Goal: Task Accomplishment & Management: Use online tool/utility

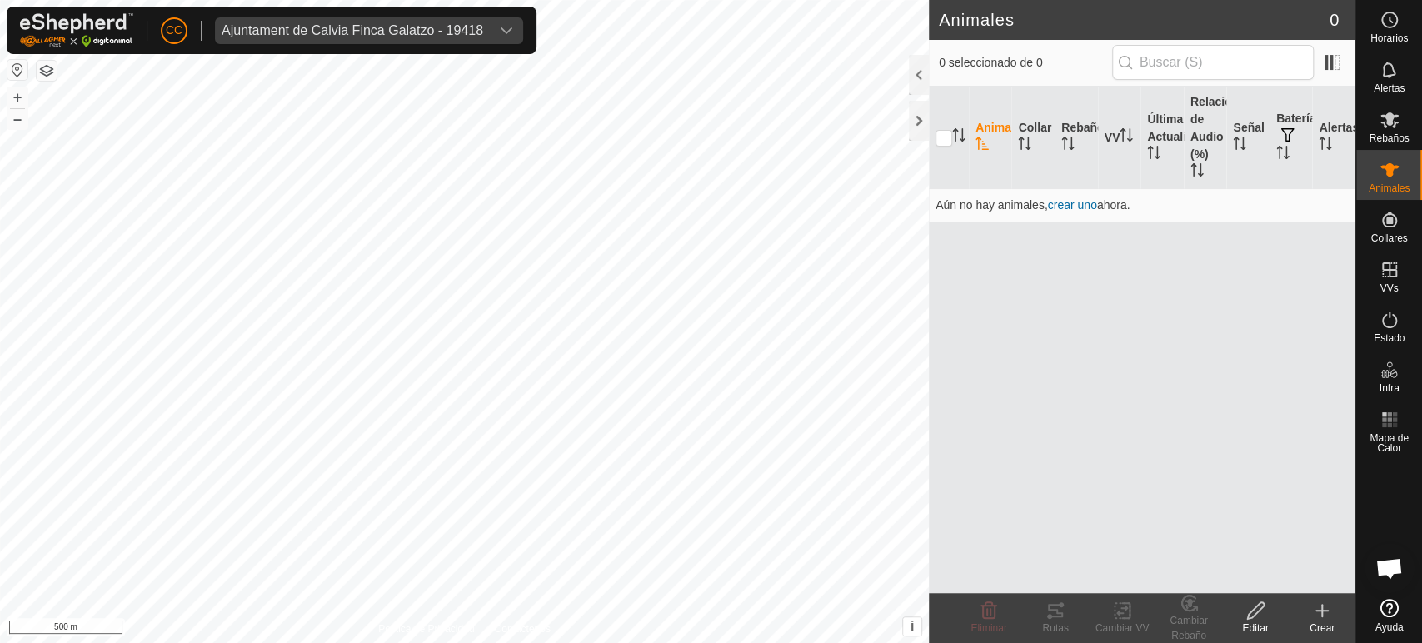
click at [469, 45] on div "CC Ajuntament de Calvia Finca Galatzo - 19418" at bounding box center [272, 30] width 530 height 47
click at [493, 27] on div "dropdown trigger" at bounding box center [506, 30] width 33 height 27
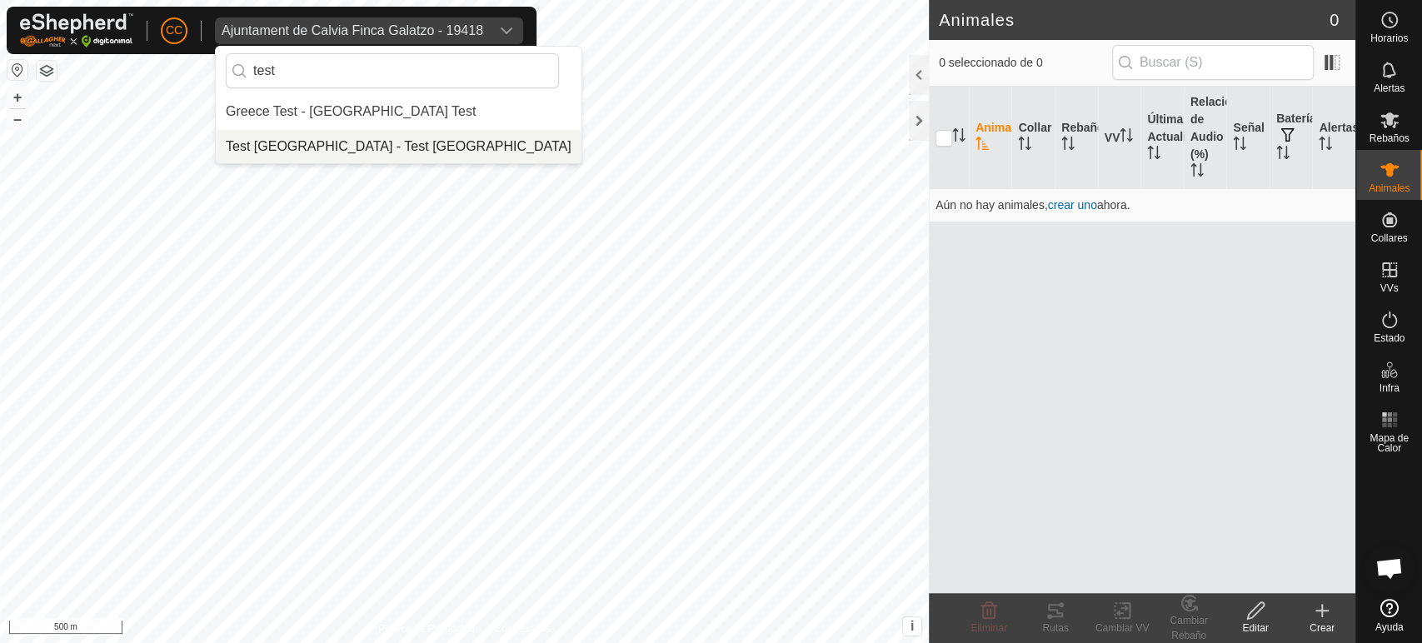
type input "test"
click at [302, 146] on li "Test [GEOGRAPHIC_DATA] - Test [GEOGRAPHIC_DATA]" at bounding box center [399, 146] width 366 height 33
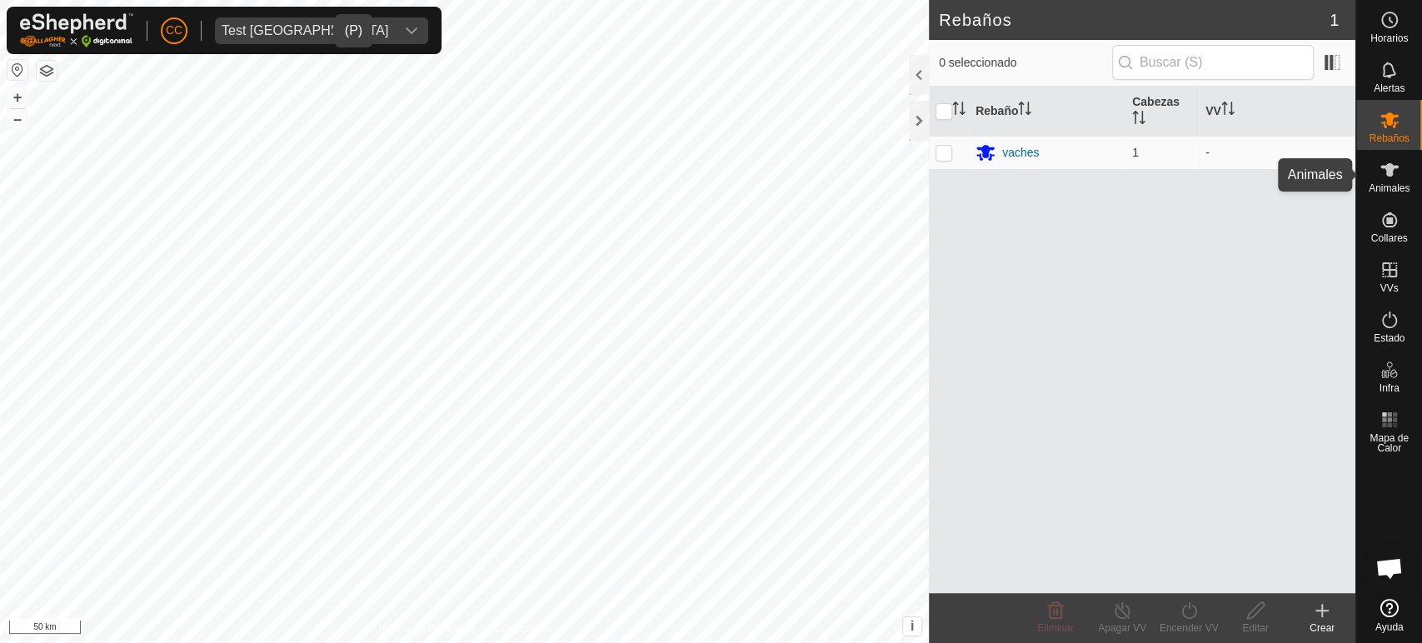
click at [1393, 161] on icon at bounding box center [1389, 170] width 20 height 20
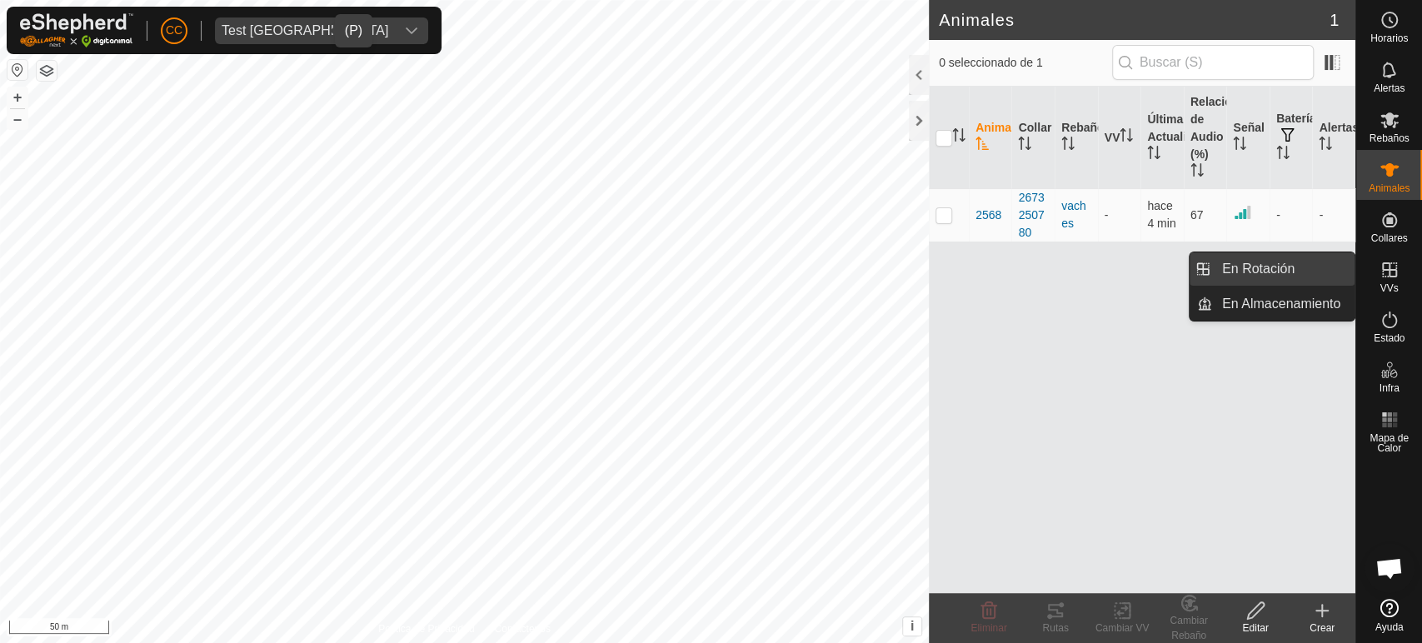
drag, startPoint x: 1351, startPoint y: 278, endPoint x: 1320, endPoint y: 271, distance: 31.7
click at [1320, 271] on link "En Rotación" at bounding box center [1283, 268] width 142 height 33
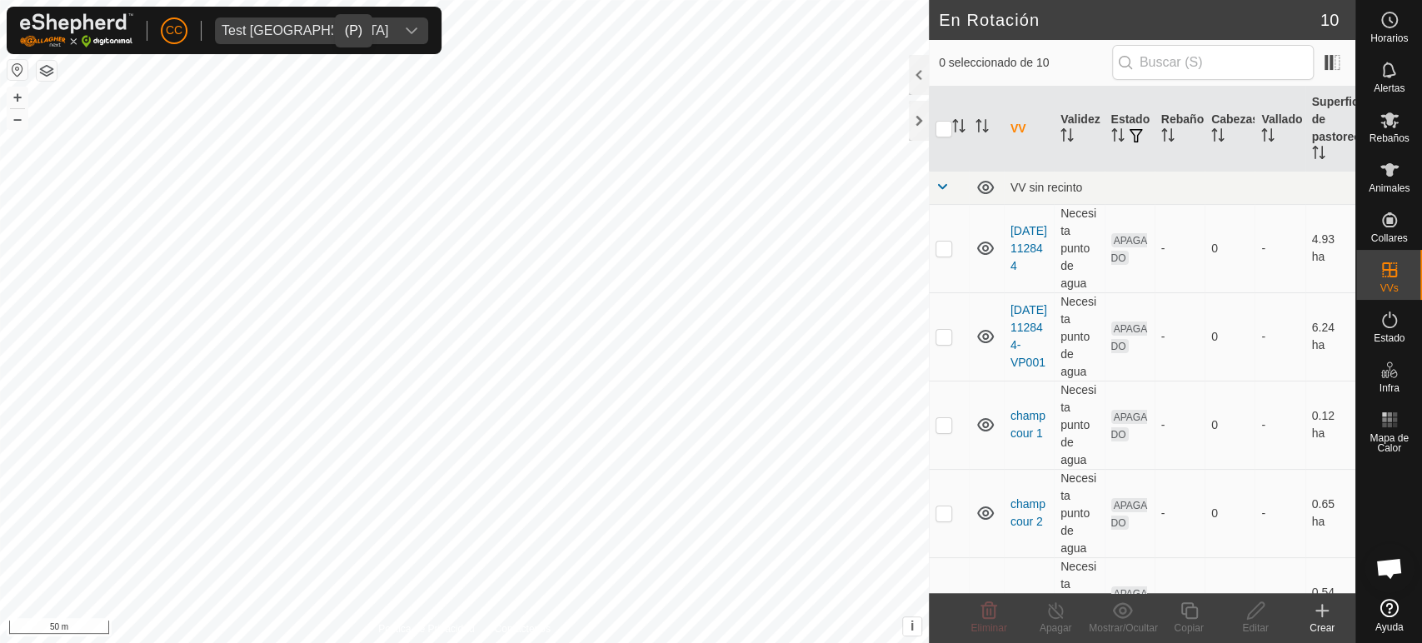
click at [1324, 625] on div "Crear" at bounding box center [1321, 627] width 67 height 15
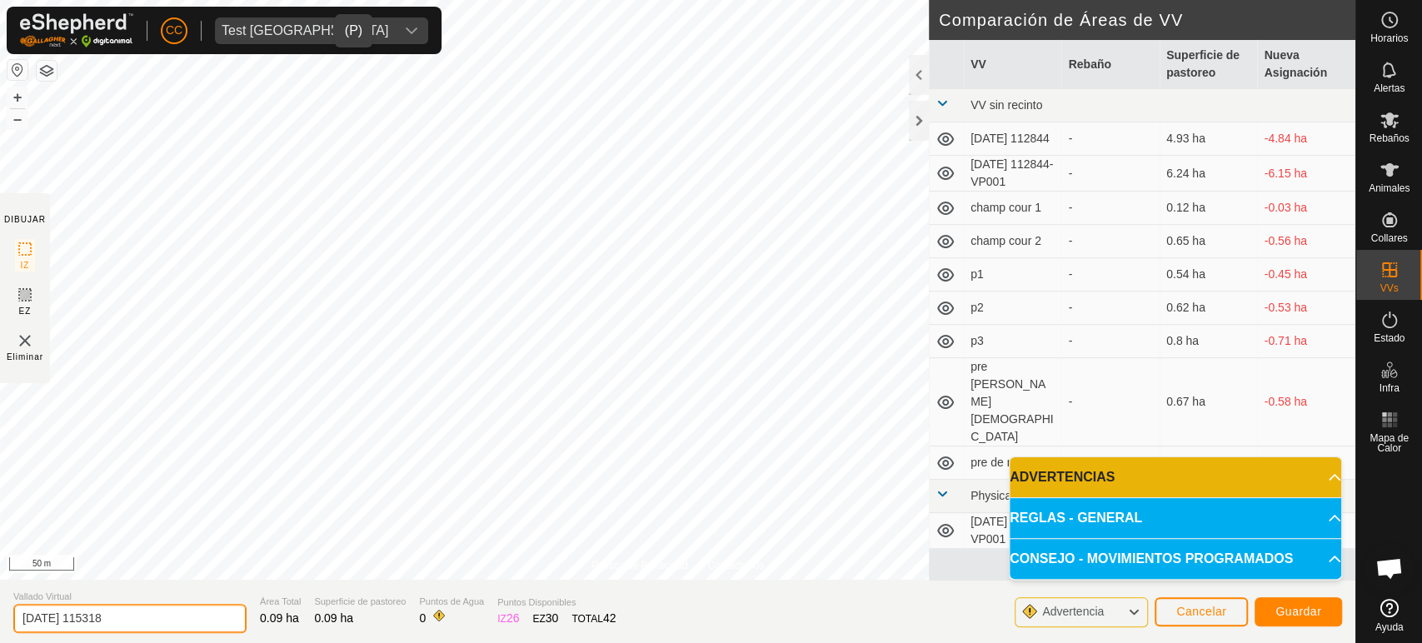
click at [139, 622] on input "2025-10-07 115318" at bounding box center [129, 618] width 233 height 29
type input "Sommet"
click at [1293, 605] on span "Guardar" at bounding box center [1298, 611] width 46 height 13
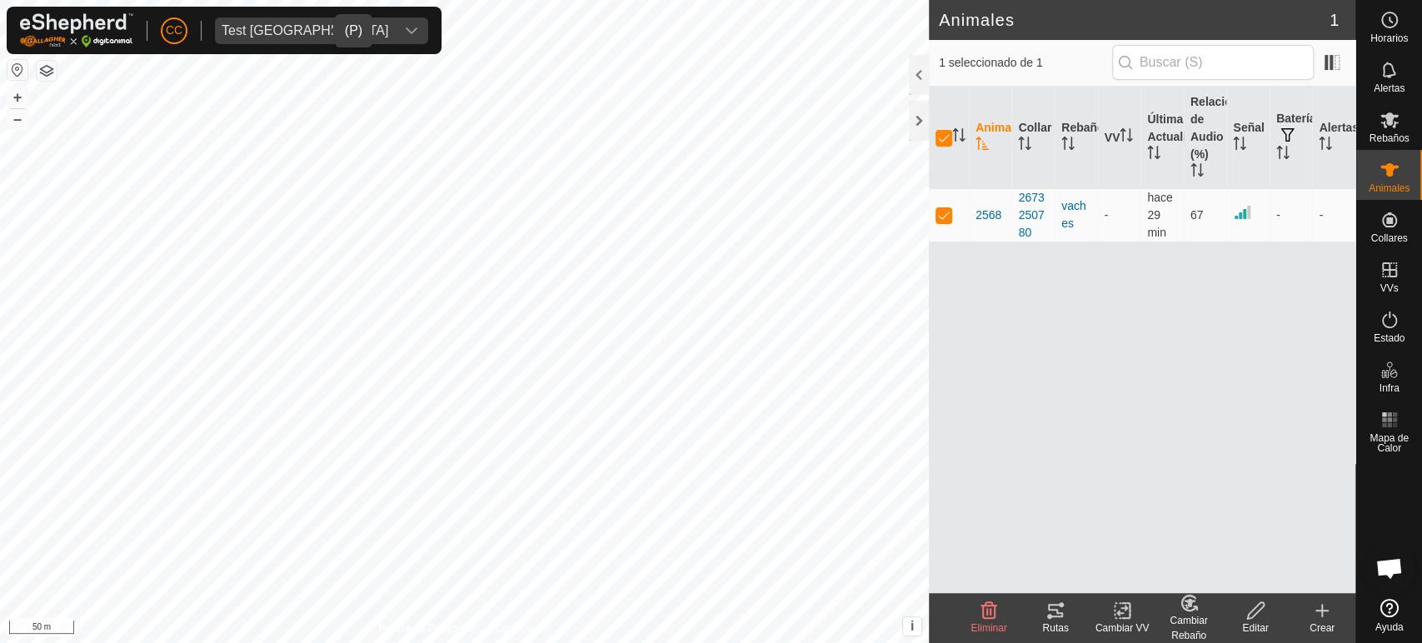
click at [1122, 613] on icon at bounding box center [1122, 610] width 12 height 11
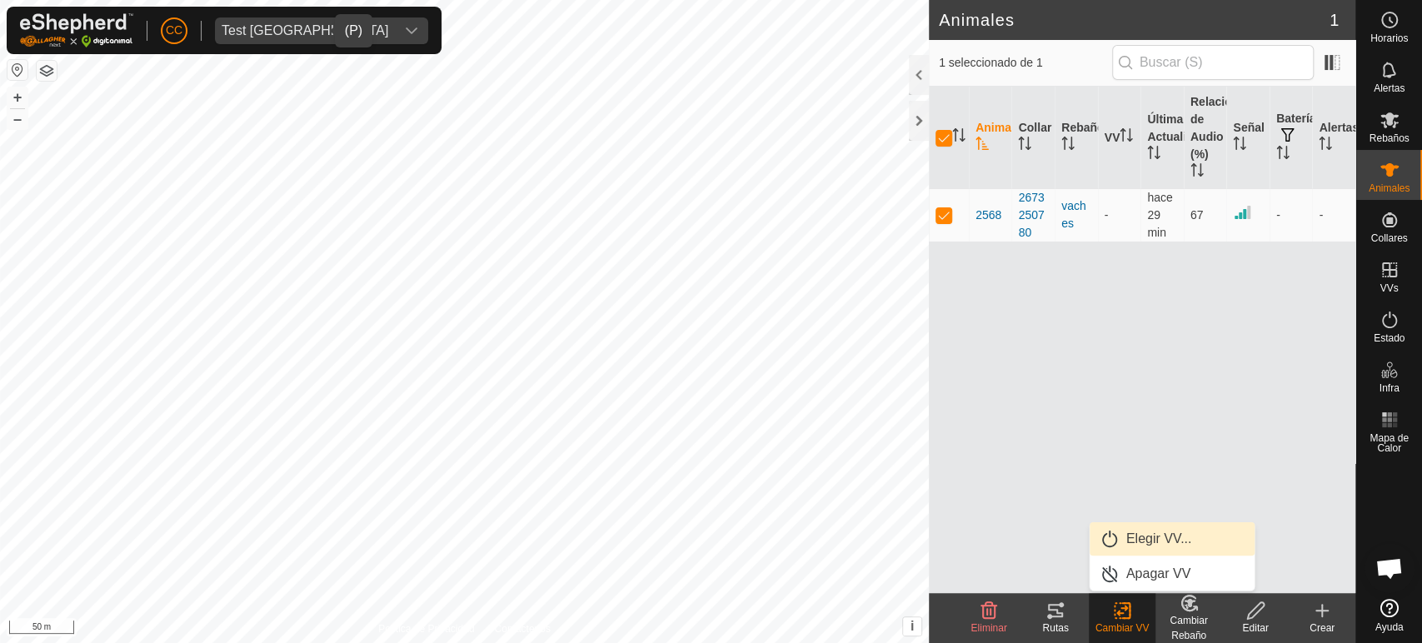
click at [1171, 544] on link "Elegir VV..." at bounding box center [1171, 538] width 165 height 33
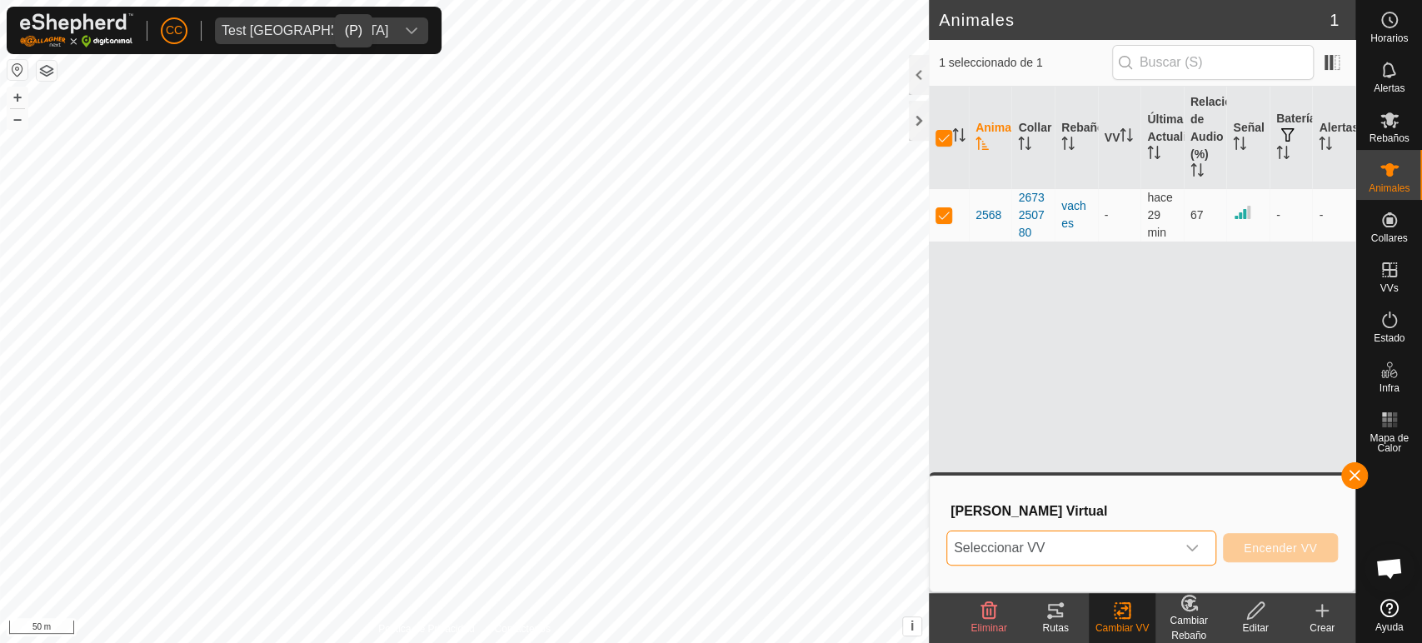
click at [1120, 536] on span "Seleccionar VV" at bounding box center [1061, 547] width 228 height 33
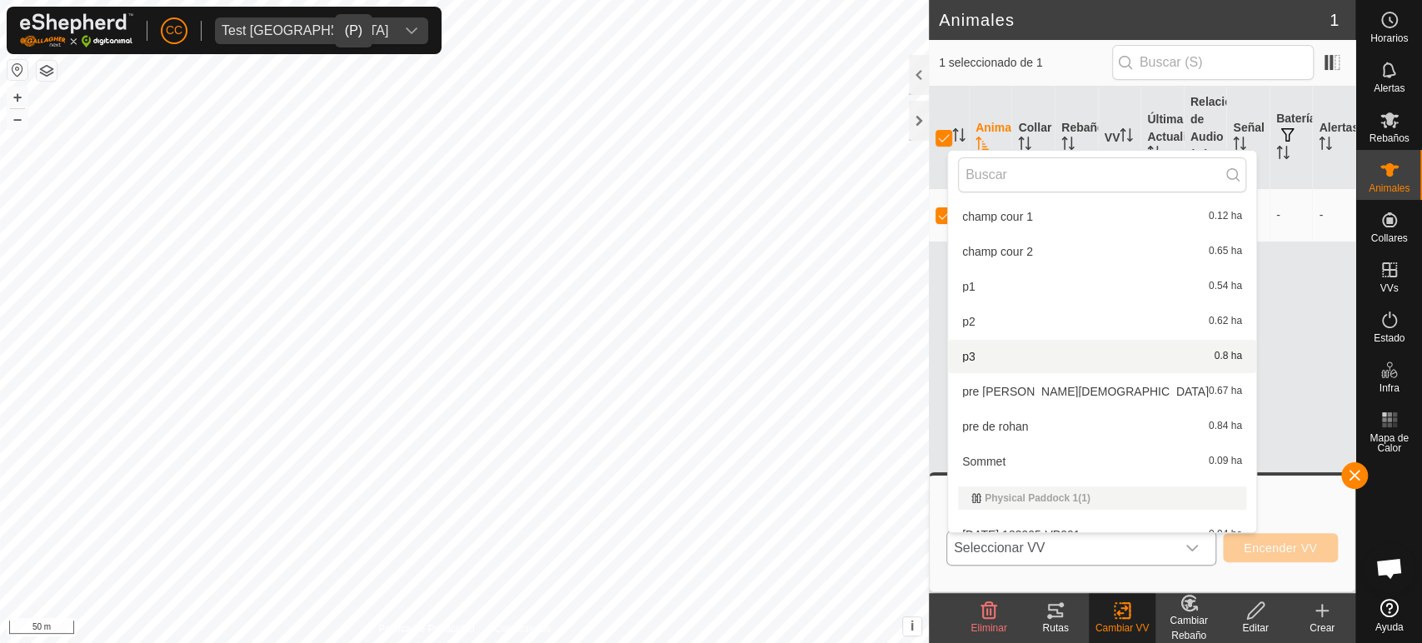
scroll to position [113, 0]
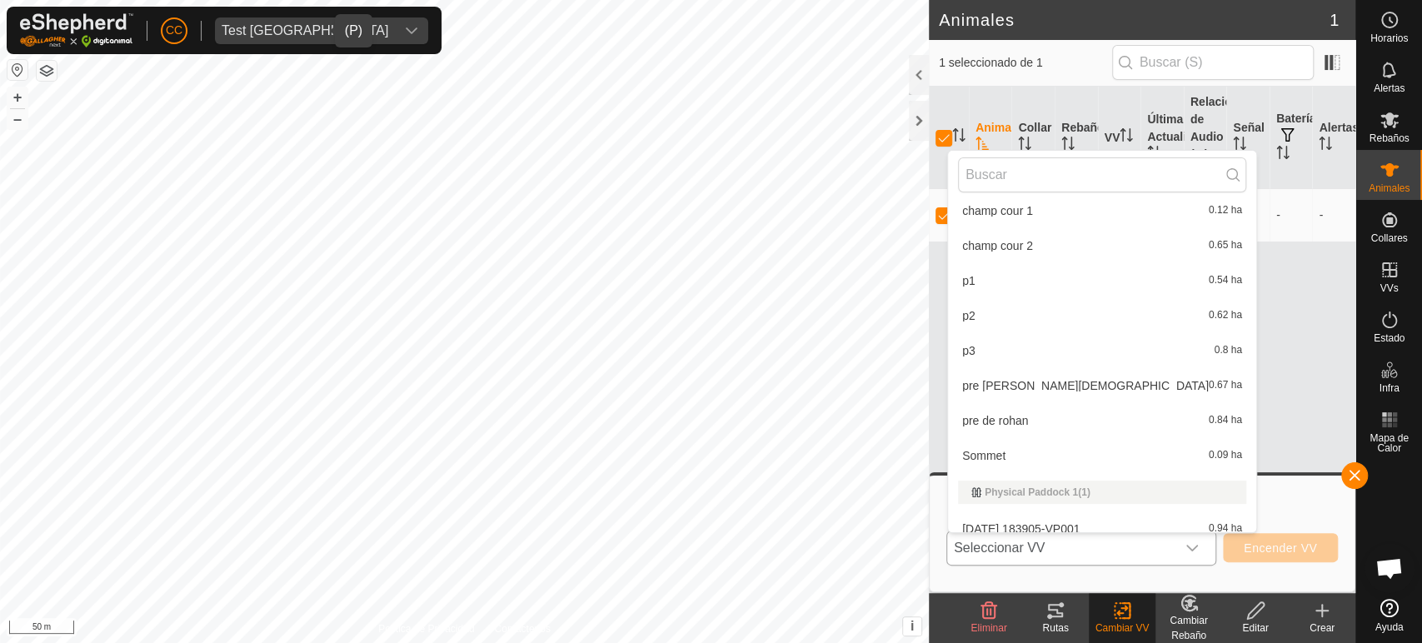
click at [1013, 456] on li "Sommet 0.09 ha" at bounding box center [1102, 455] width 308 height 33
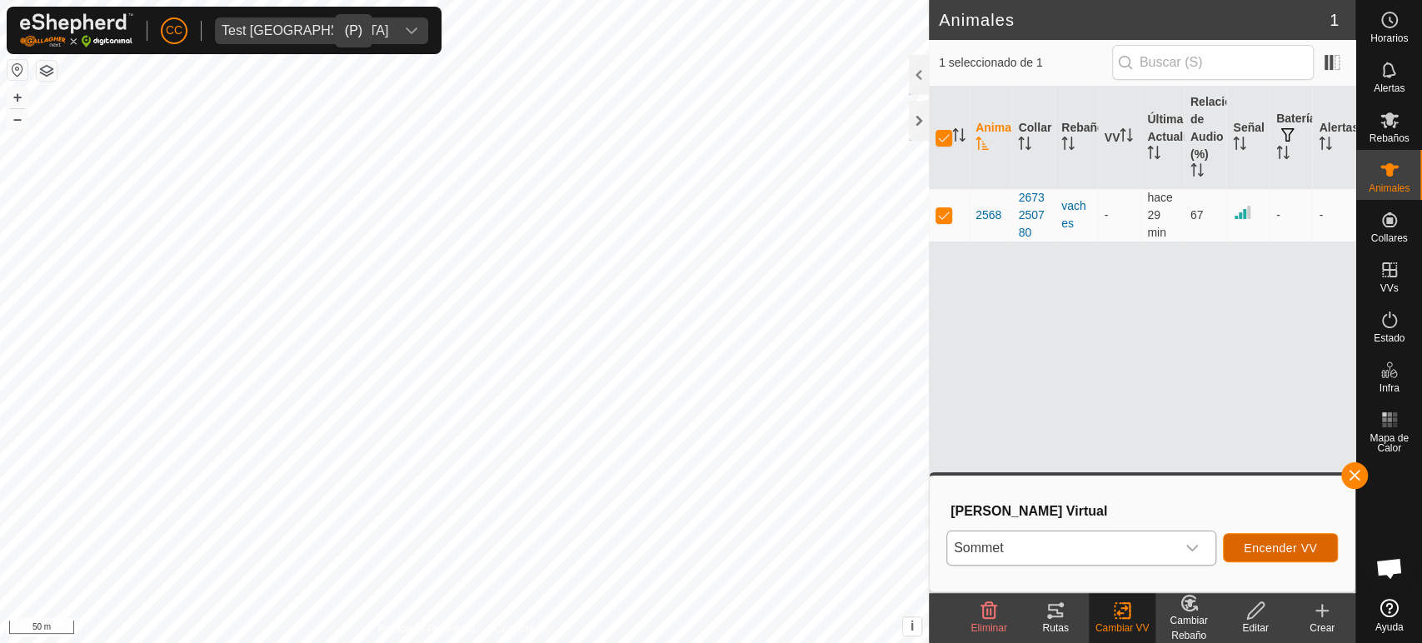
click at [1267, 551] on span "Encender VV" at bounding box center [1279, 547] width 73 height 13
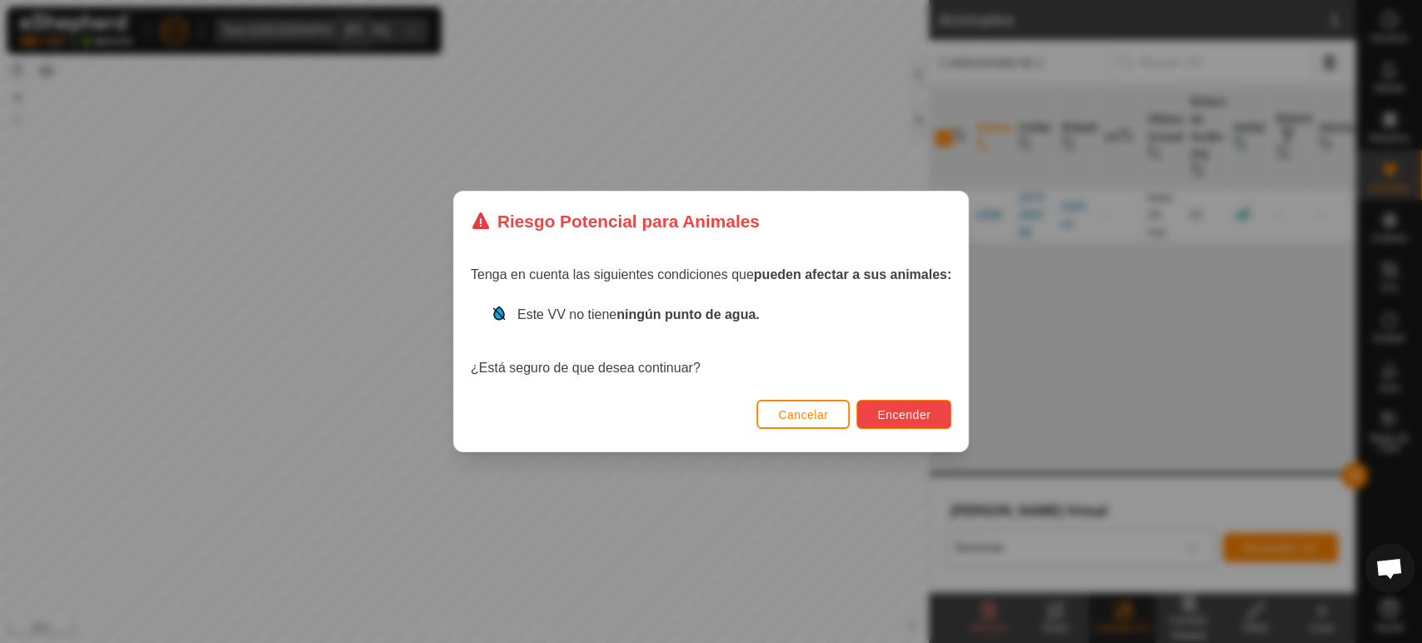
click at [904, 421] on span "Encender" at bounding box center [903, 414] width 53 height 13
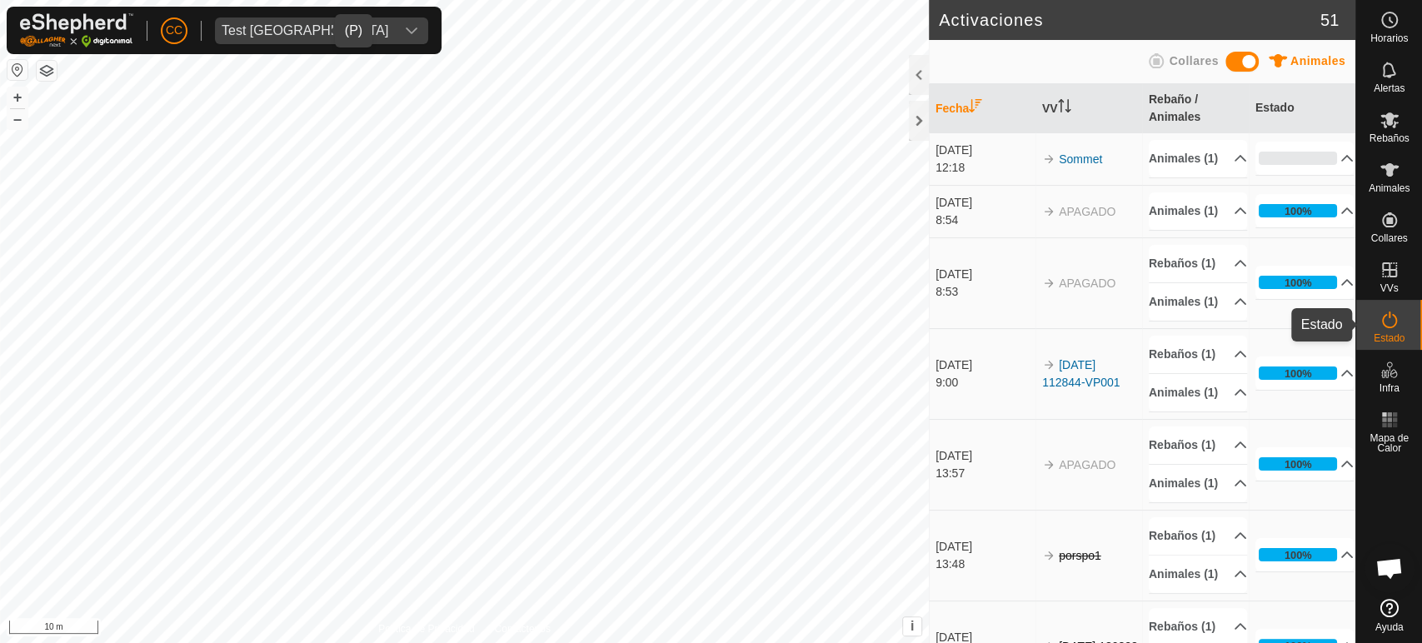
click at [1398, 324] on es-activation-svg-icon at bounding box center [1389, 319] width 30 height 27
click at [1273, 172] on p-accordion-header "0%" at bounding box center [1304, 158] width 98 height 33
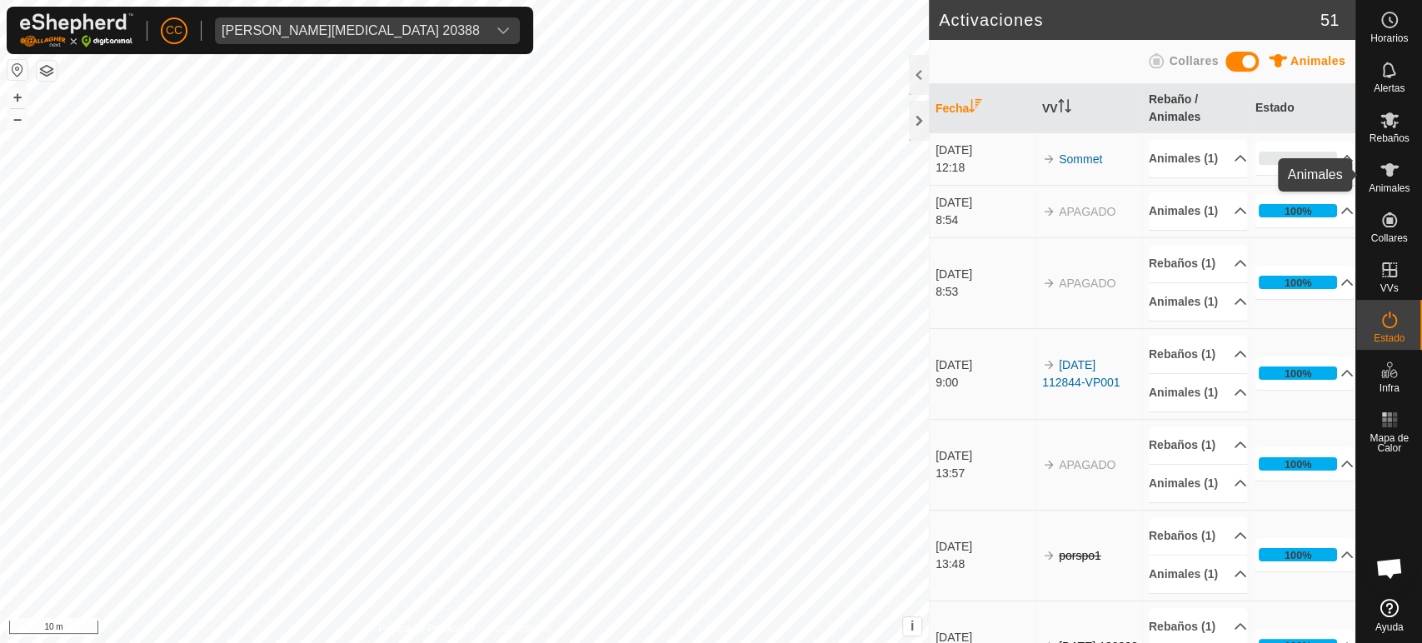
click at [1382, 192] on span "Animales" at bounding box center [1388, 188] width 41 height 10
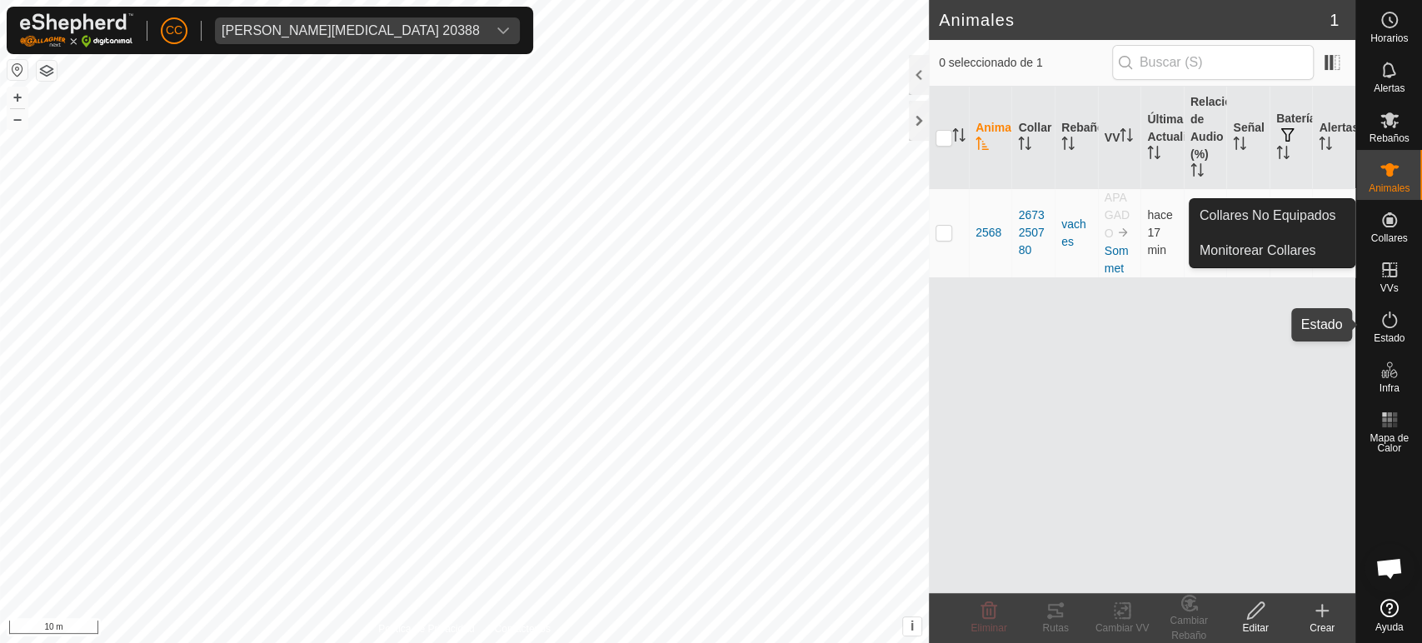
click at [1386, 328] on icon at bounding box center [1389, 320] width 20 height 20
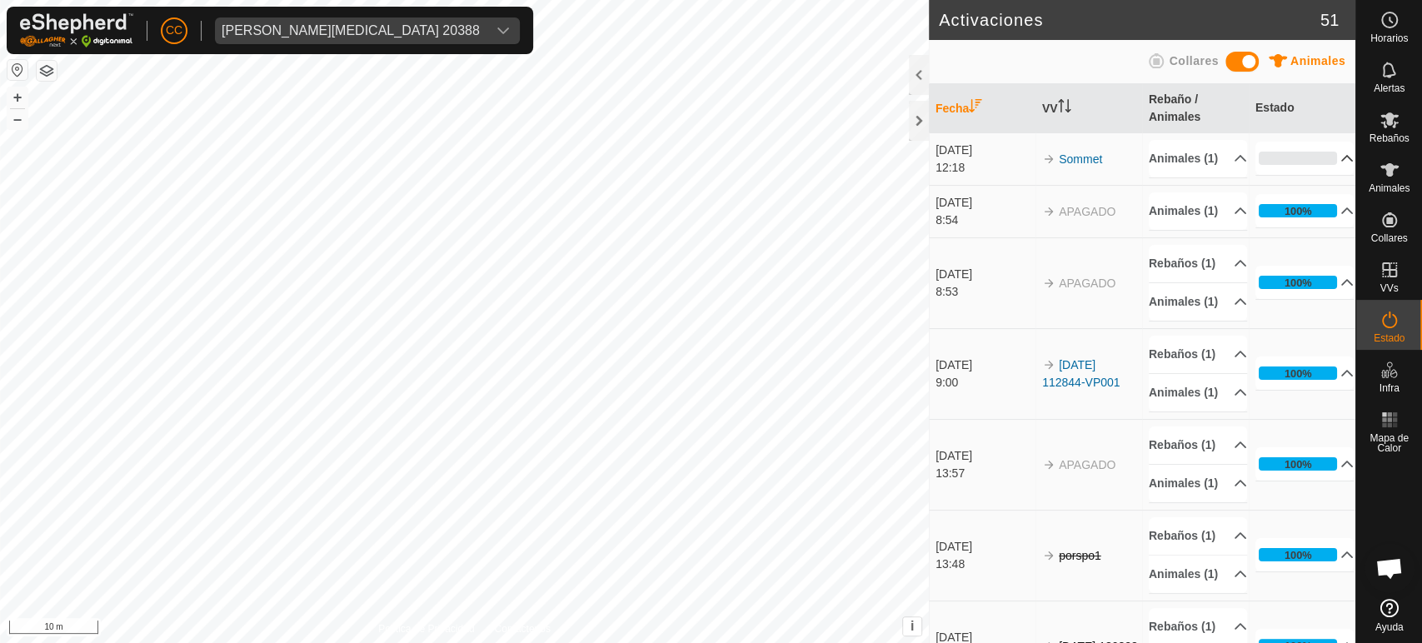
click at [1255, 169] on p-accordion-header "0%" at bounding box center [1304, 158] width 98 height 33
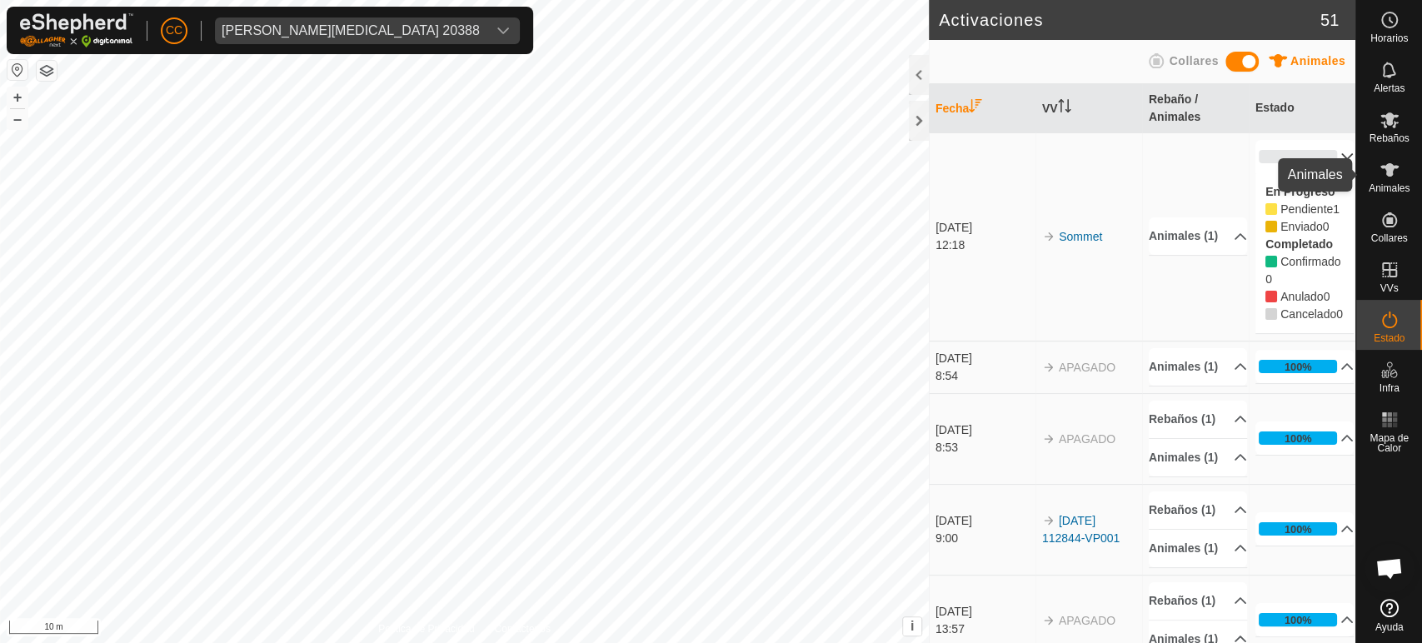
click at [1415, 180] on div "Animales" at bounding box center [1389, 175] width 66 height 50
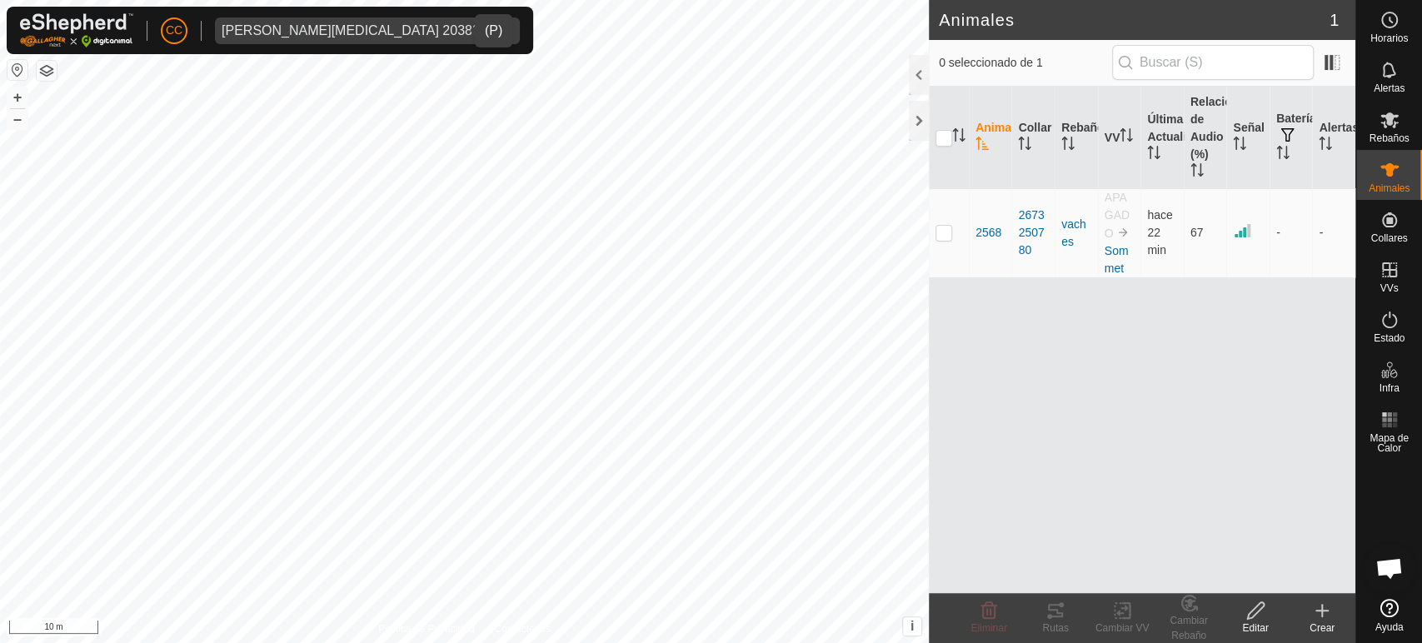
click at [496, 37] on icon "dropdown trigger" at bounding box center [502, 30] width 13 height 13
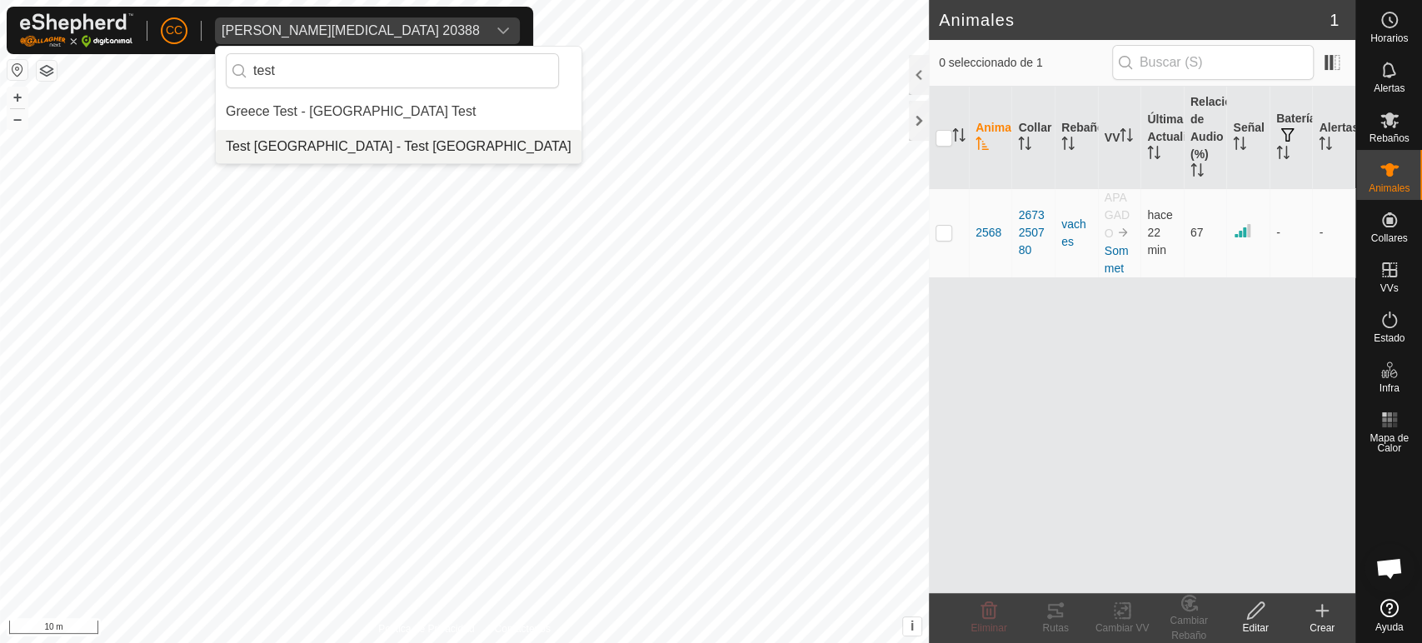
type input "test"
click at [344, 145] on li "Test [GEOGRAPHIC_DATA] - Test [GEOGRAPHIC_DATA]" at bounding box center [399, 146] width 366 height 33
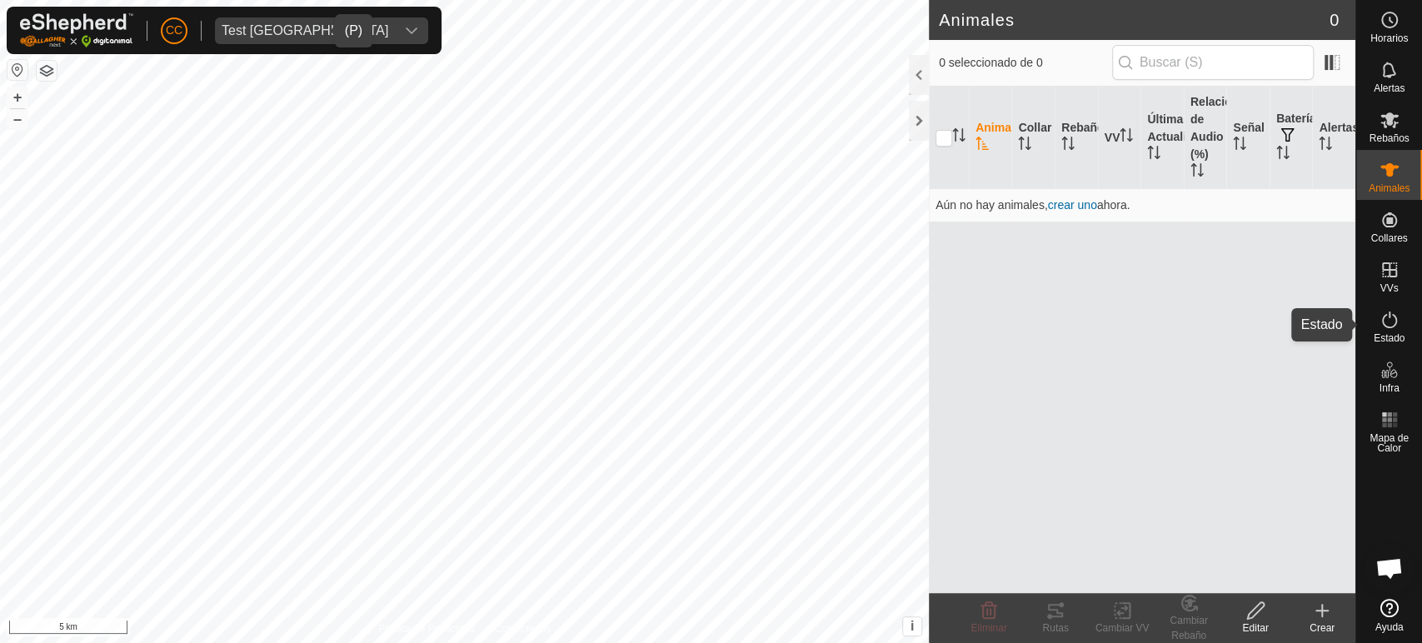
click at [1385, 322] on icon at bounding box center [1389, 320] width 20 height 20
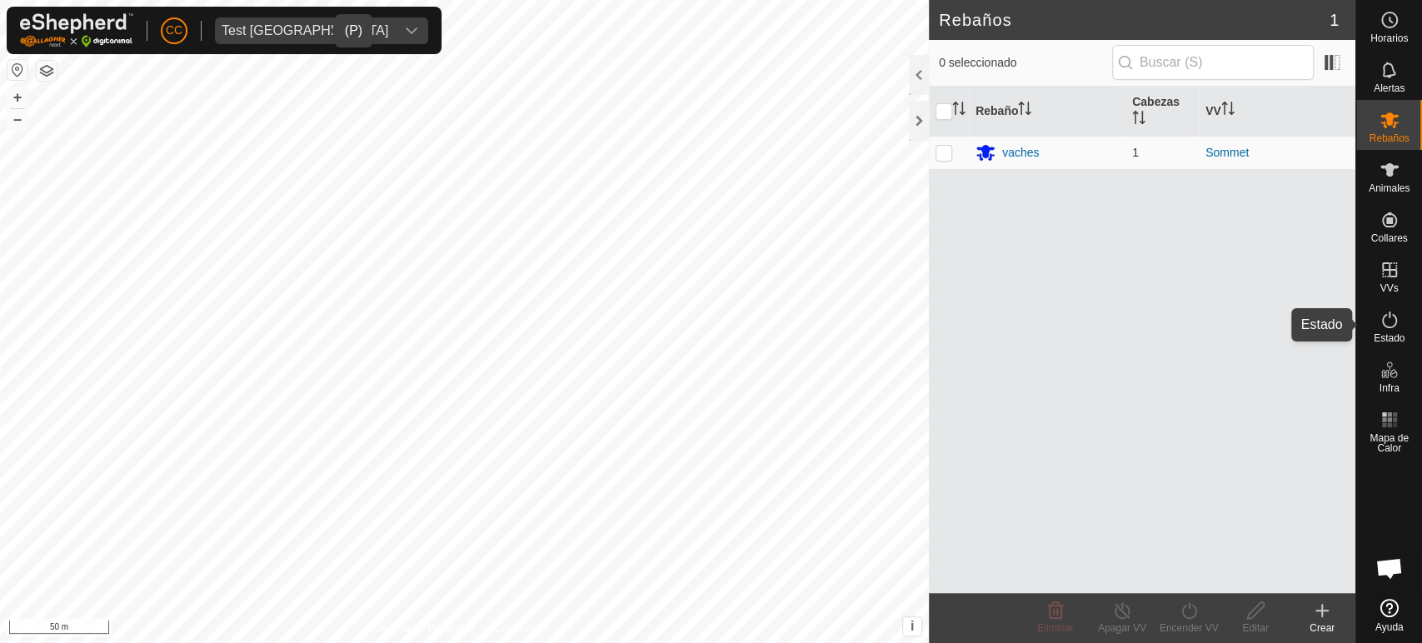
click at [1385, 322] on icon at bounding box center [1389, 320] width 20 height 20
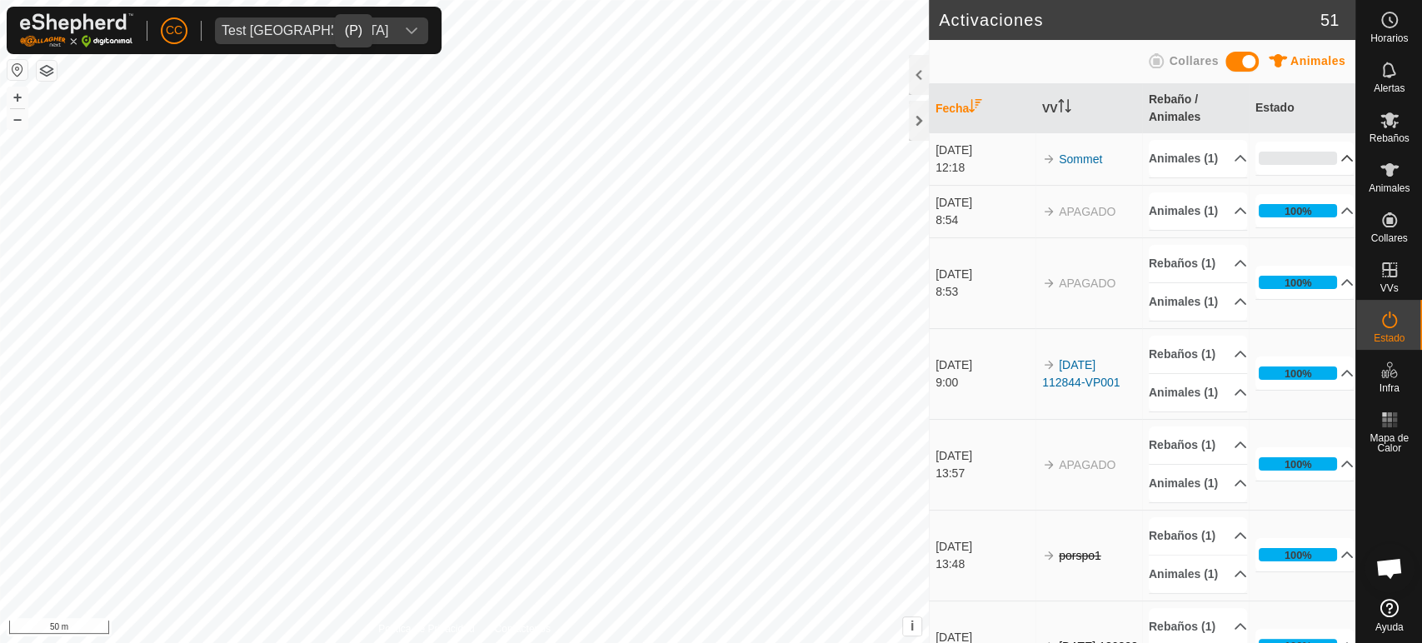
click at [1306, 160] on p-accordion-header "0%" at bounding box center [1304, 158] width 98 height 33
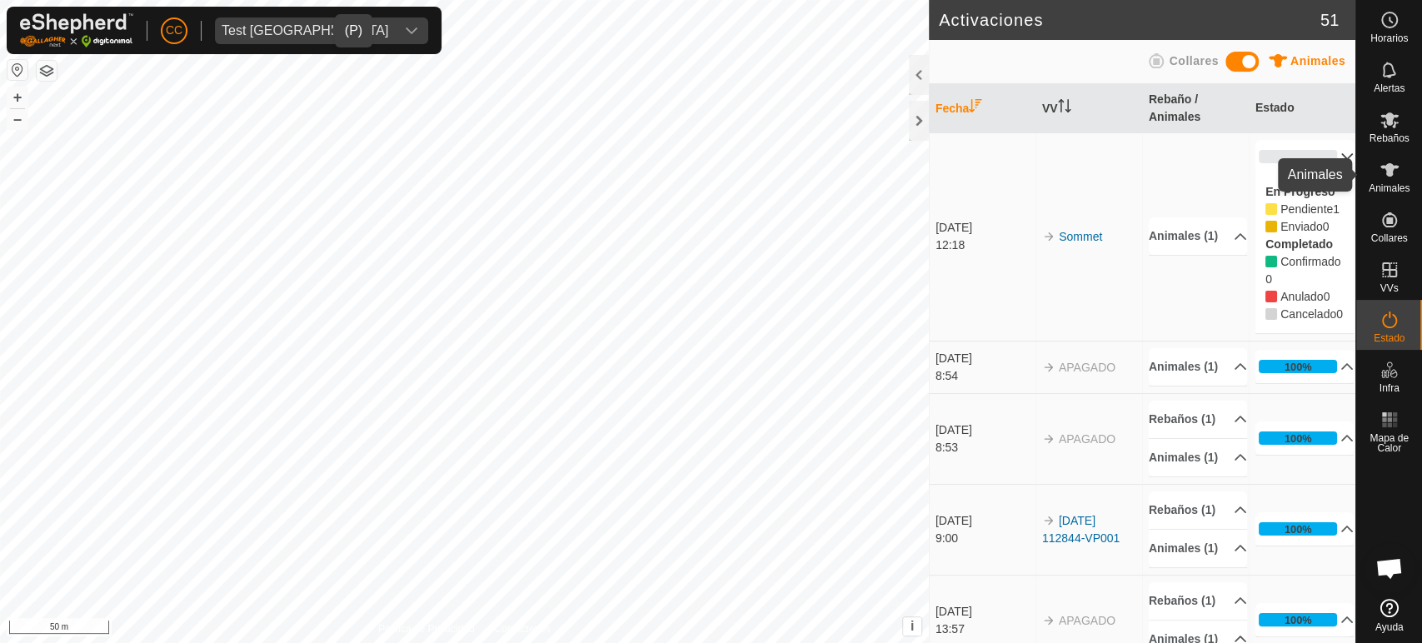
click at [1392, 176] on icon at bounding box center [1389, 170] width 20 height 20
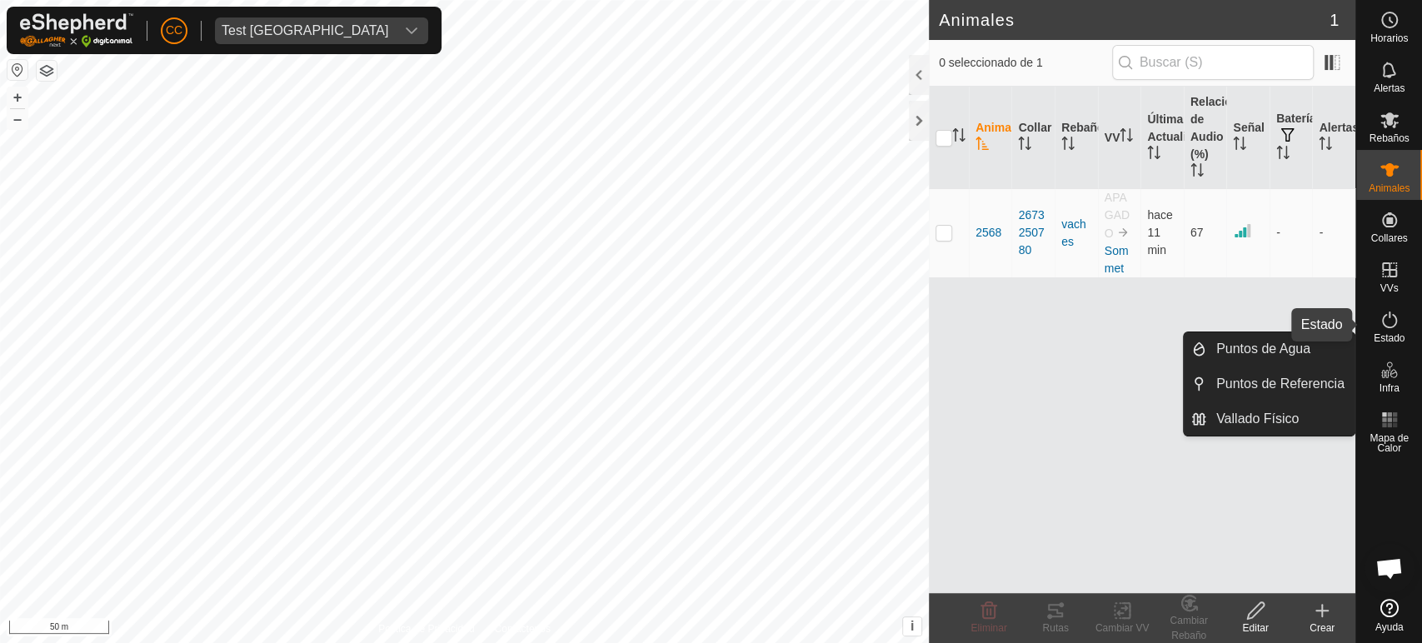
drag, startPoint x: 1361, startPoint y: 392, endPoint x: 1379, endPoint y: 316, distance: 78.0
click at [1412, 338] on div "Estado" at bounding box center [1389, 325] width 66 height 50
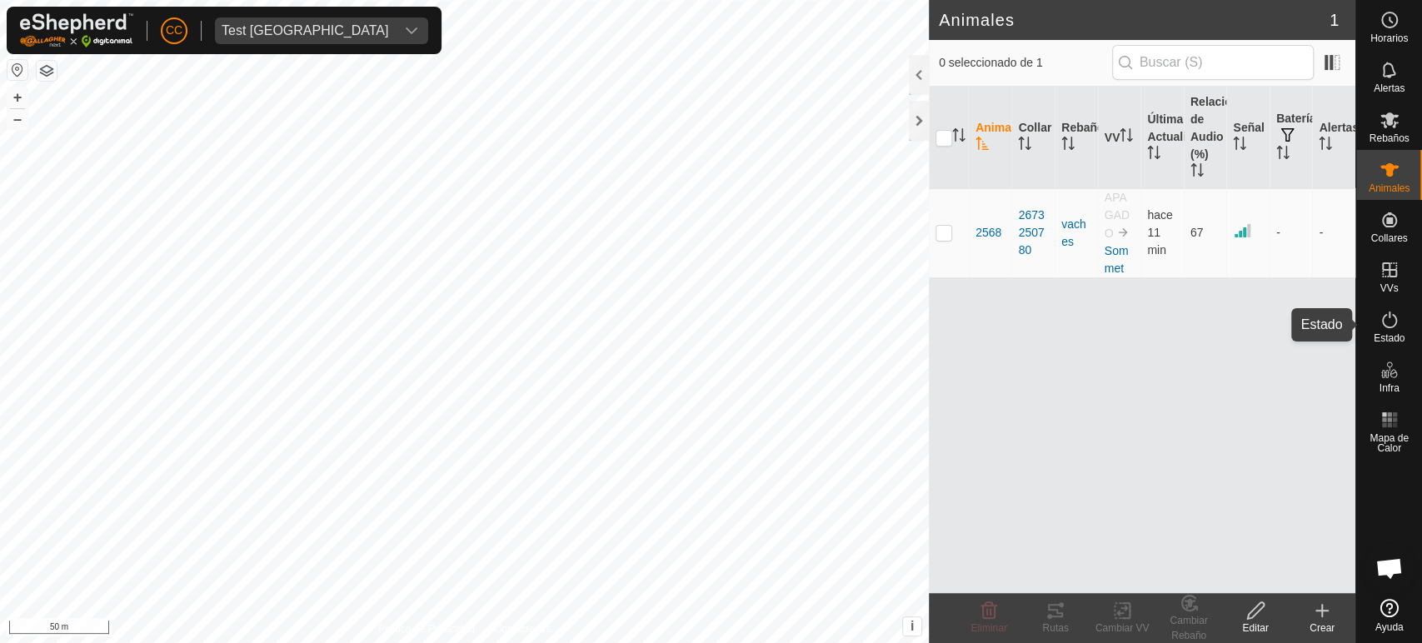
click at [1392, 311] on icon at bounding box center [1389, 320] width 20 height 20
click at [1379, 316] on icon at bounding box center [1389, 320] width 20 height 20
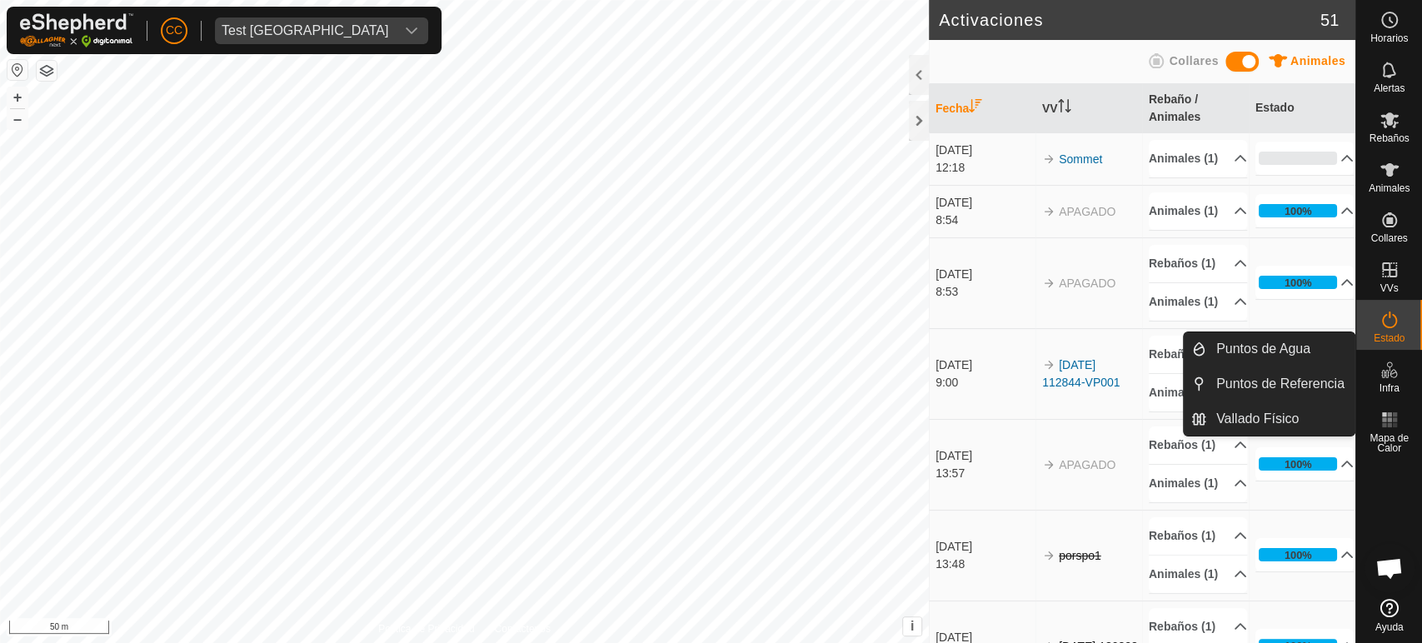
click at [1142, 309] on td "Rebaños (1) vaches Animales (1) 2568" at bounding box center [1195, 282] width 107 height 91
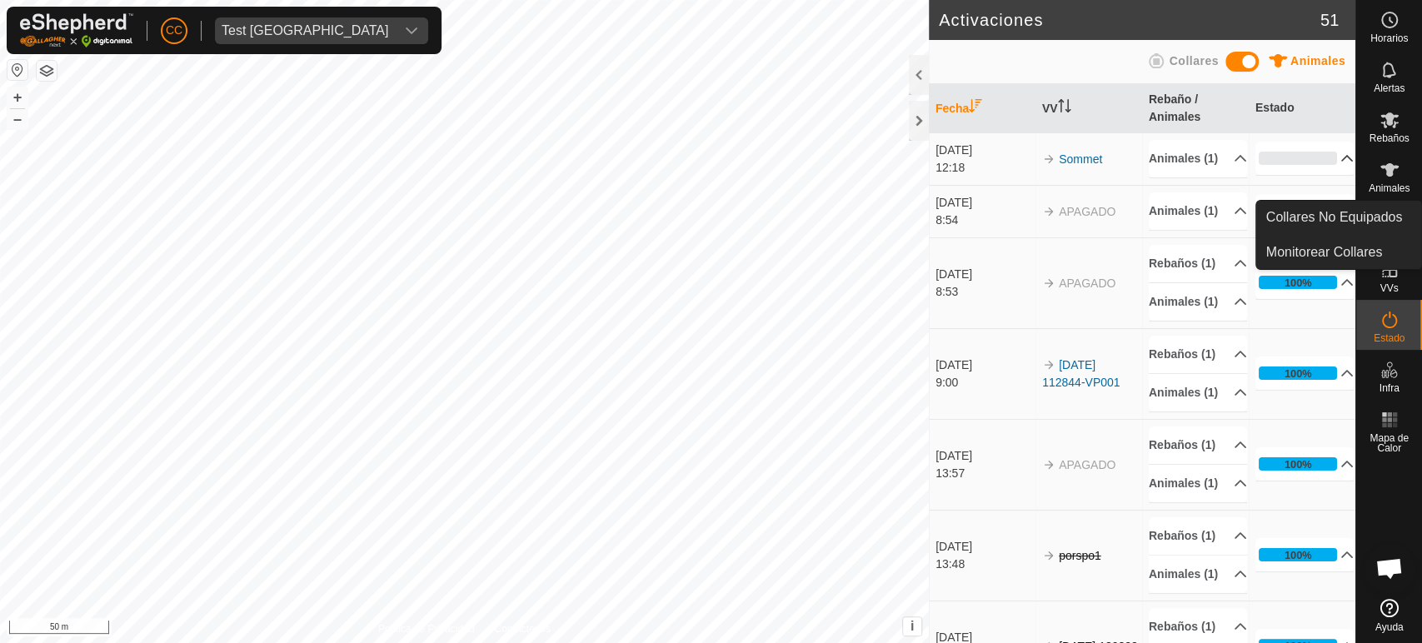
click at [1273, 163] on div "0%" at bounding box center [1297, 158] width 78 height 13
